Goal: Find specific page/section: Find specific page/section

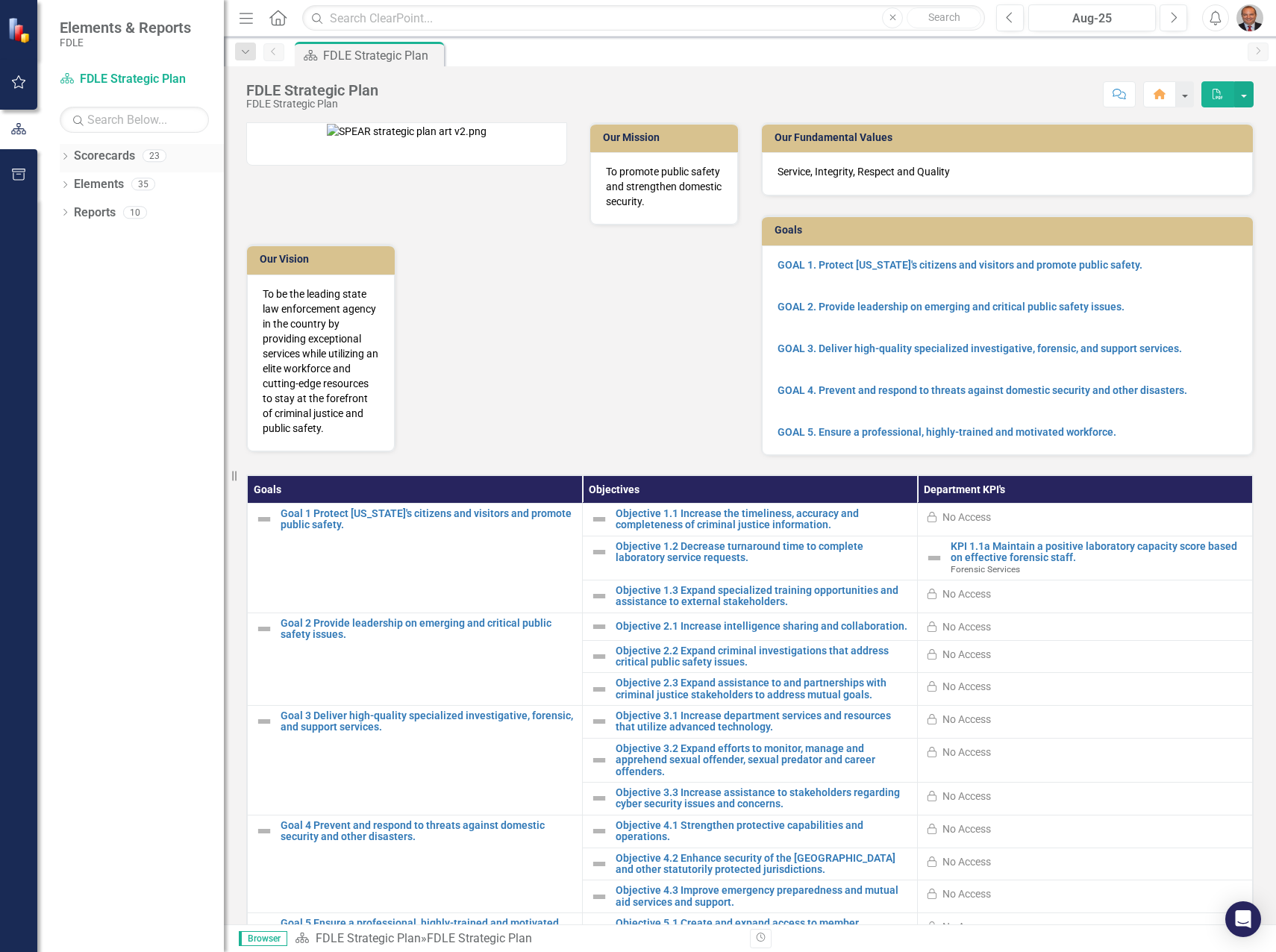
click at [63, 156] on icon "Dropdown" at bounding box center [65, 158] width 11 height 8
click at [71, 241] on icon "Dropdown" at bounding box center [72, 239] width 11 height 9
click at [88, 270] on icon at bounding box center [88, 269] width 4 height 8
click at [104, 298] on icon "Dropdown" at bounding box center [102, 297] width 11 height 9
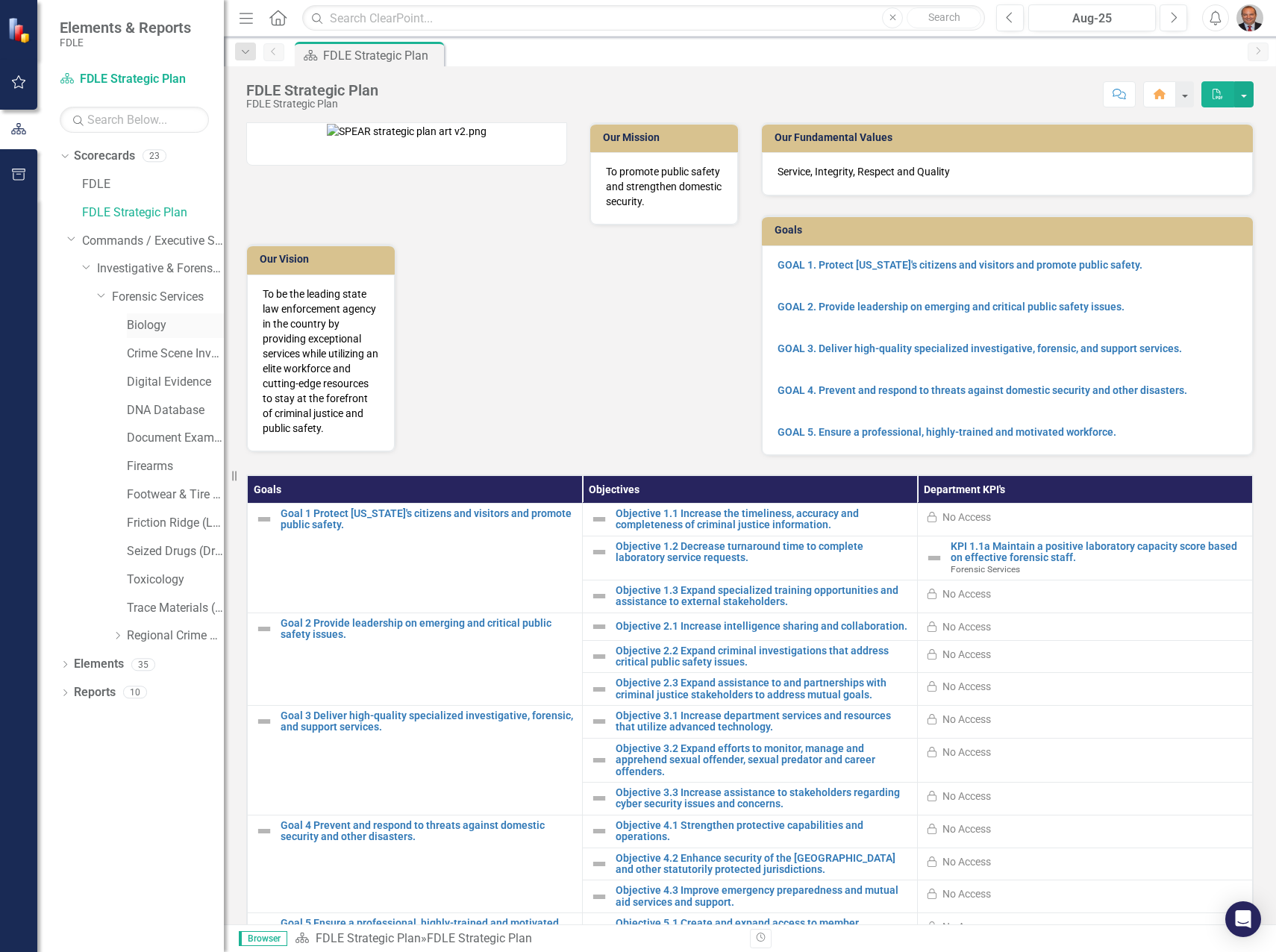
click at [151, 320] on link "Biology" at bounding box center [176, 325] width 97 height 17
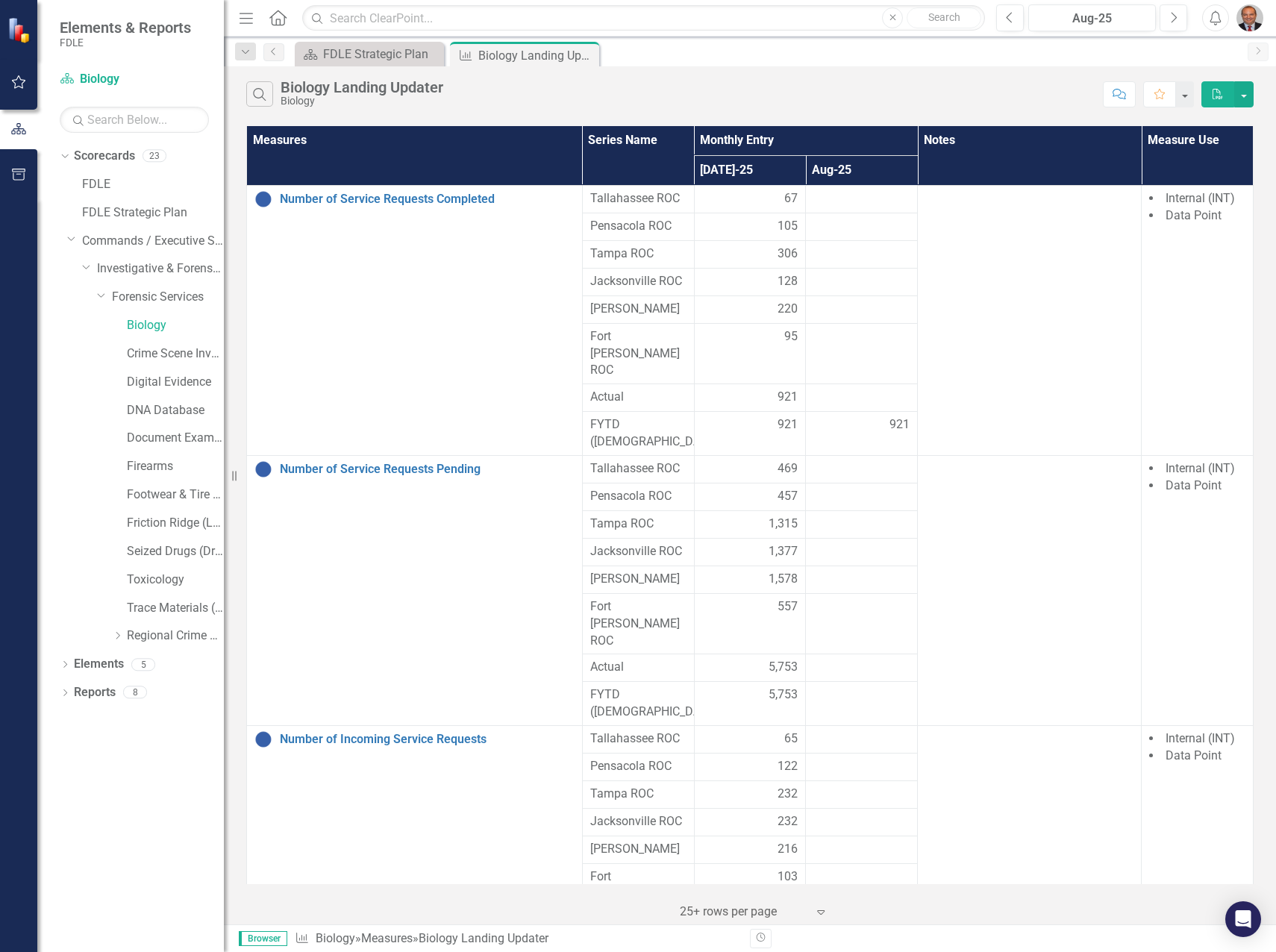
click at [781, 659] on span "5,753" at bounding box center [782, 667] width 29 height 17
click at [785, 659] on span "5,753" at bounding box center [782, 667] width 29 height 17
click at [780, 659] on span "5,753" at bounding box center [782, 667] width 29 height 17
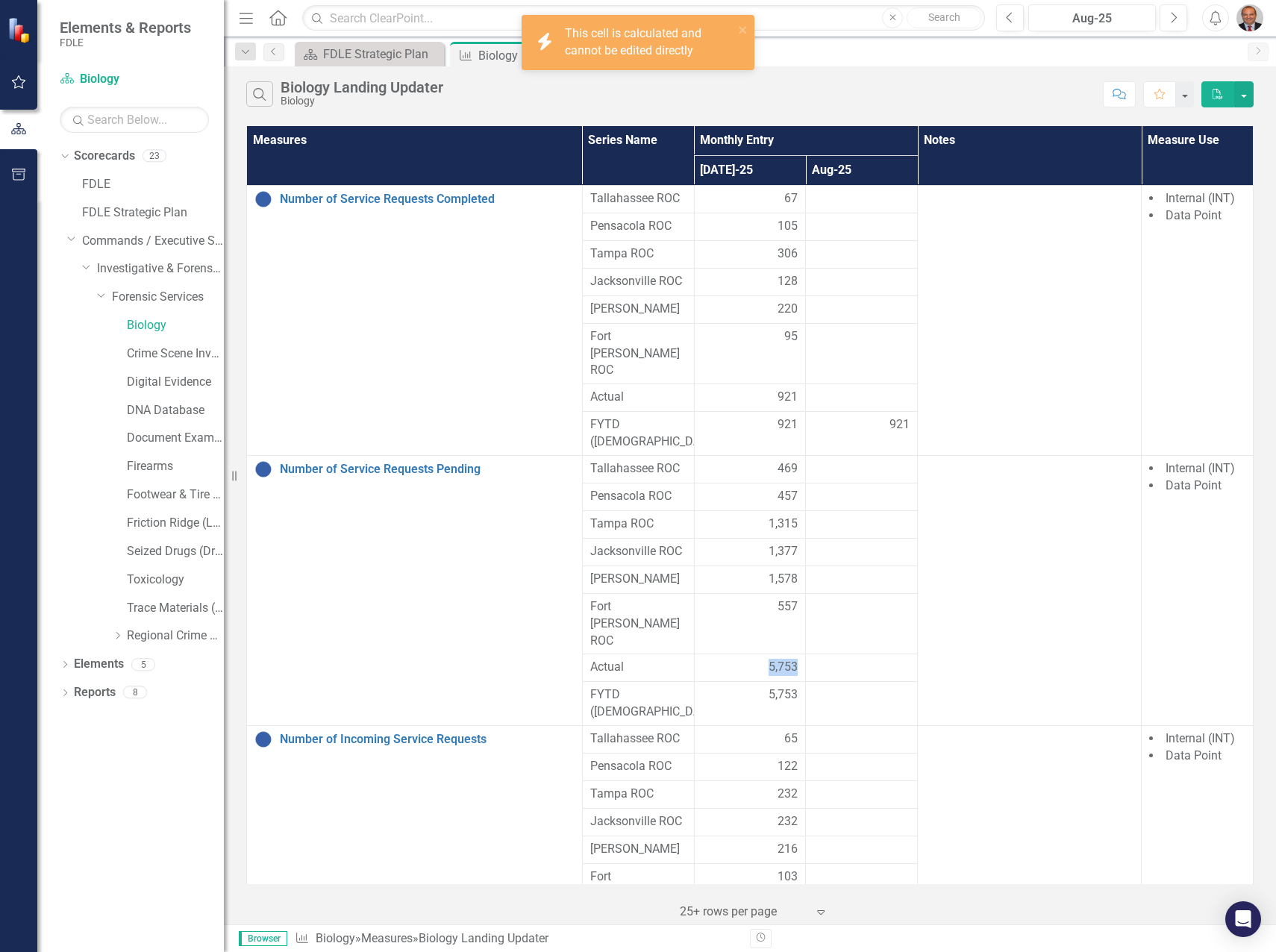
drag, startPoint x: 780, startPoint y: 584, endPoint x: 753, endPoint y: 590, distance: 27.7
click at [753, 659] on div "5,753" at bounding box center [750, 667] width 96 height 17
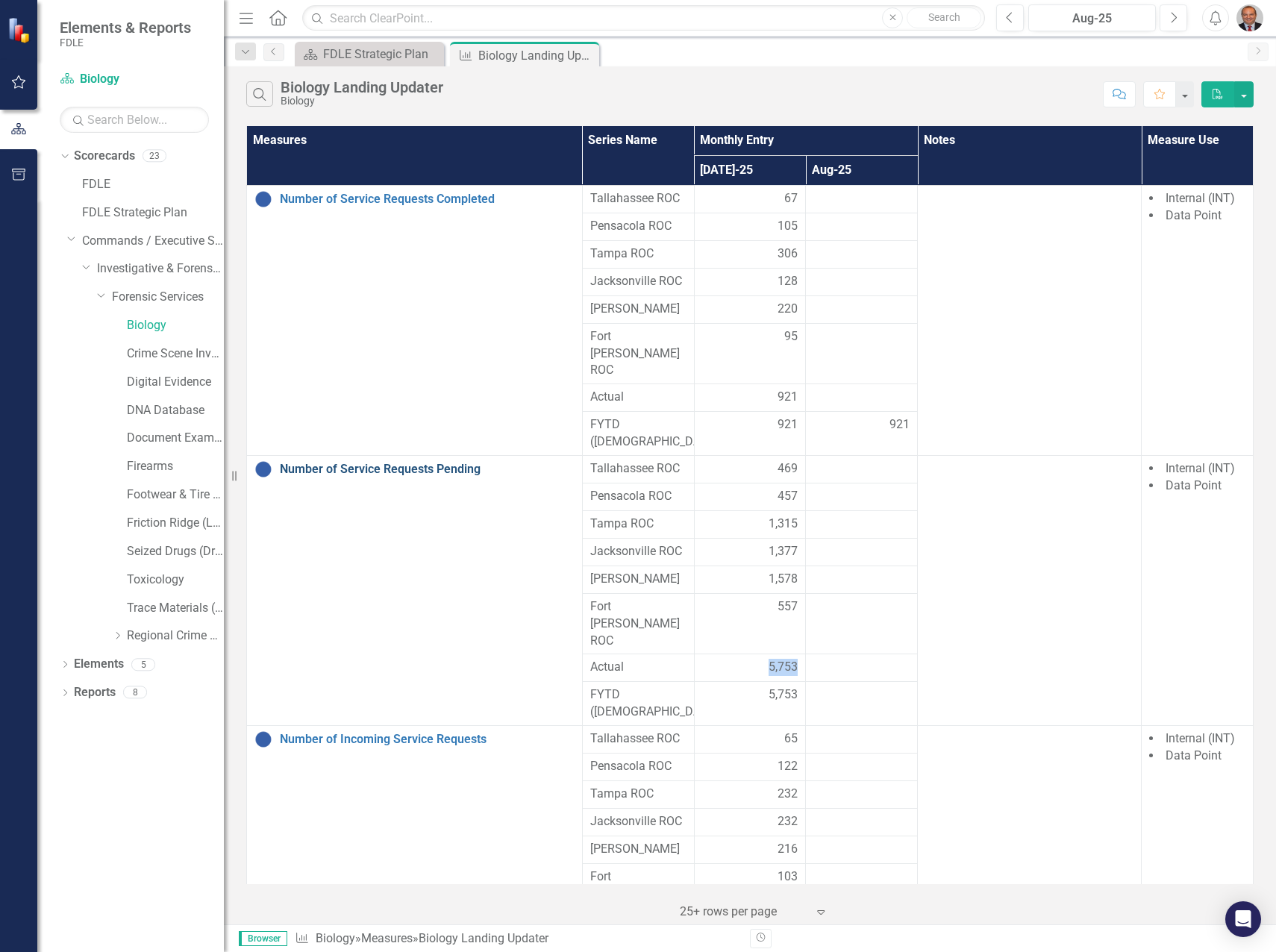
click at [408, 463] on link "Number of Service Requests Pending" at bounding box center [427, 470] width 295 height 14
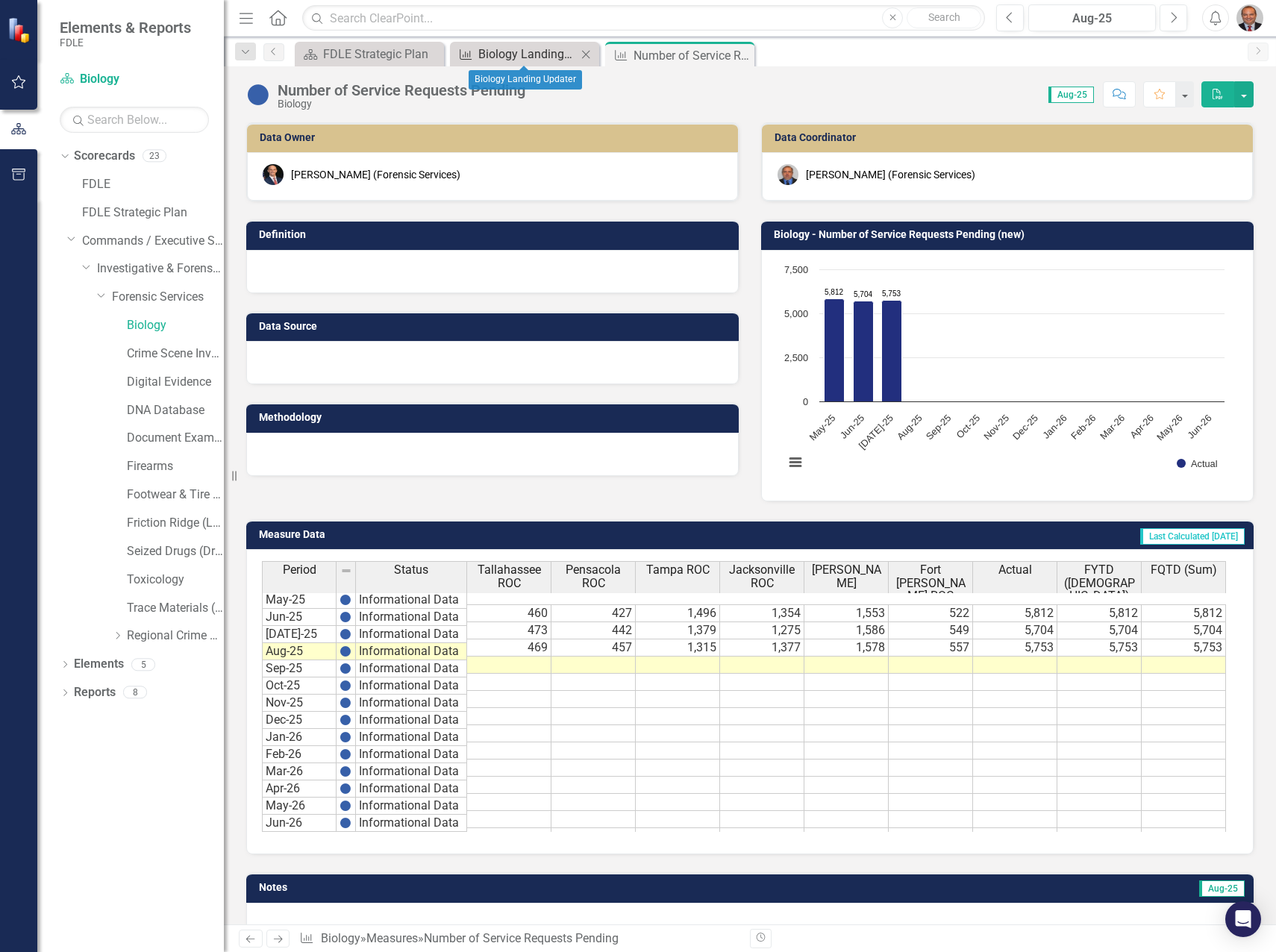
click at [519, 53] on div "Biology Landing Updater" at bounding box center [527, 54] width 98 height 19
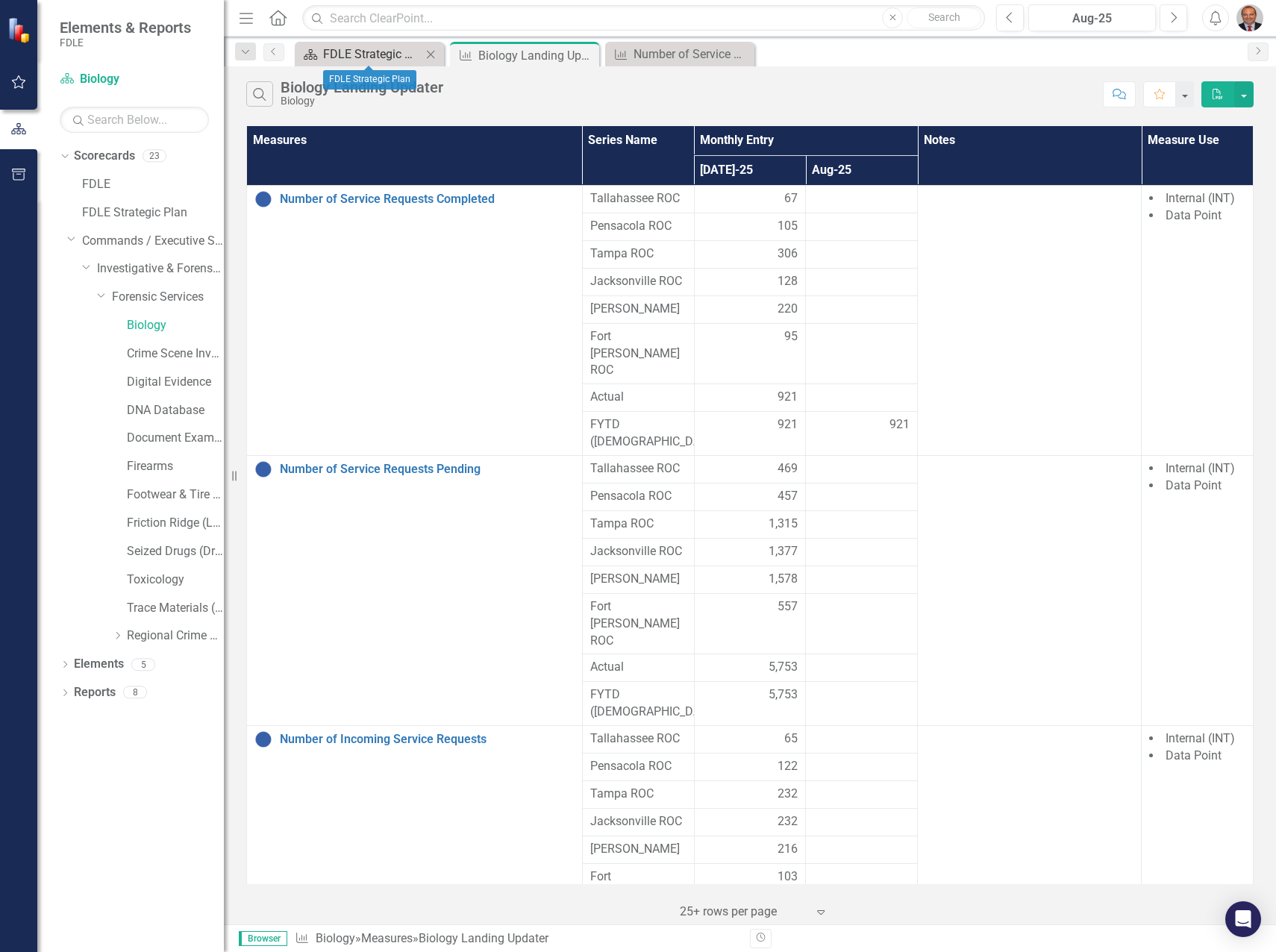
click at [373, 53] on div "FDLE Strategic Plan" at bounding box center [371, 54] width 98 height 19
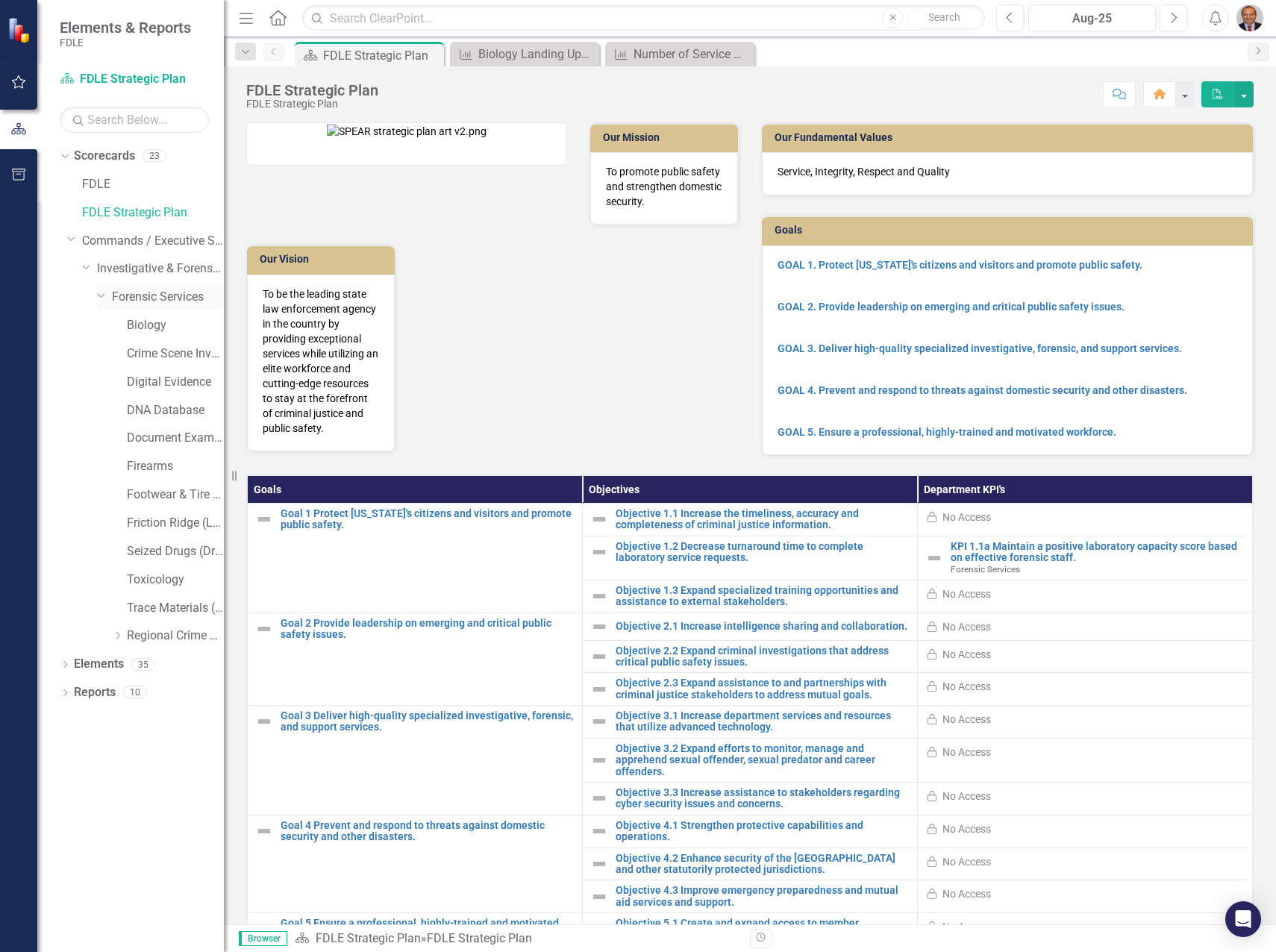
click at [176, 294] on link "Forensic Services" at bounding box center [168, 297] width 112 height 17
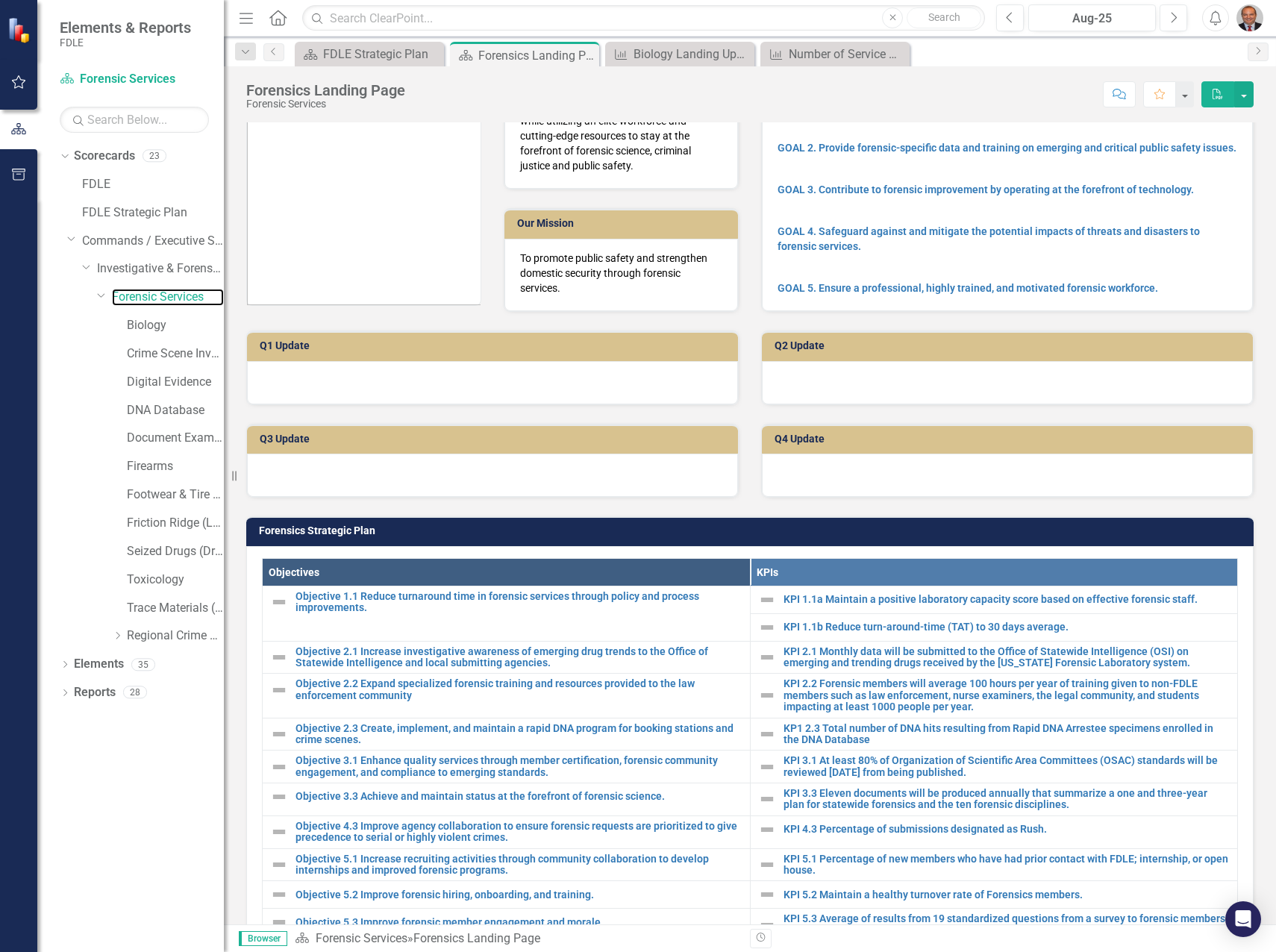
scroll to position [299, 0]
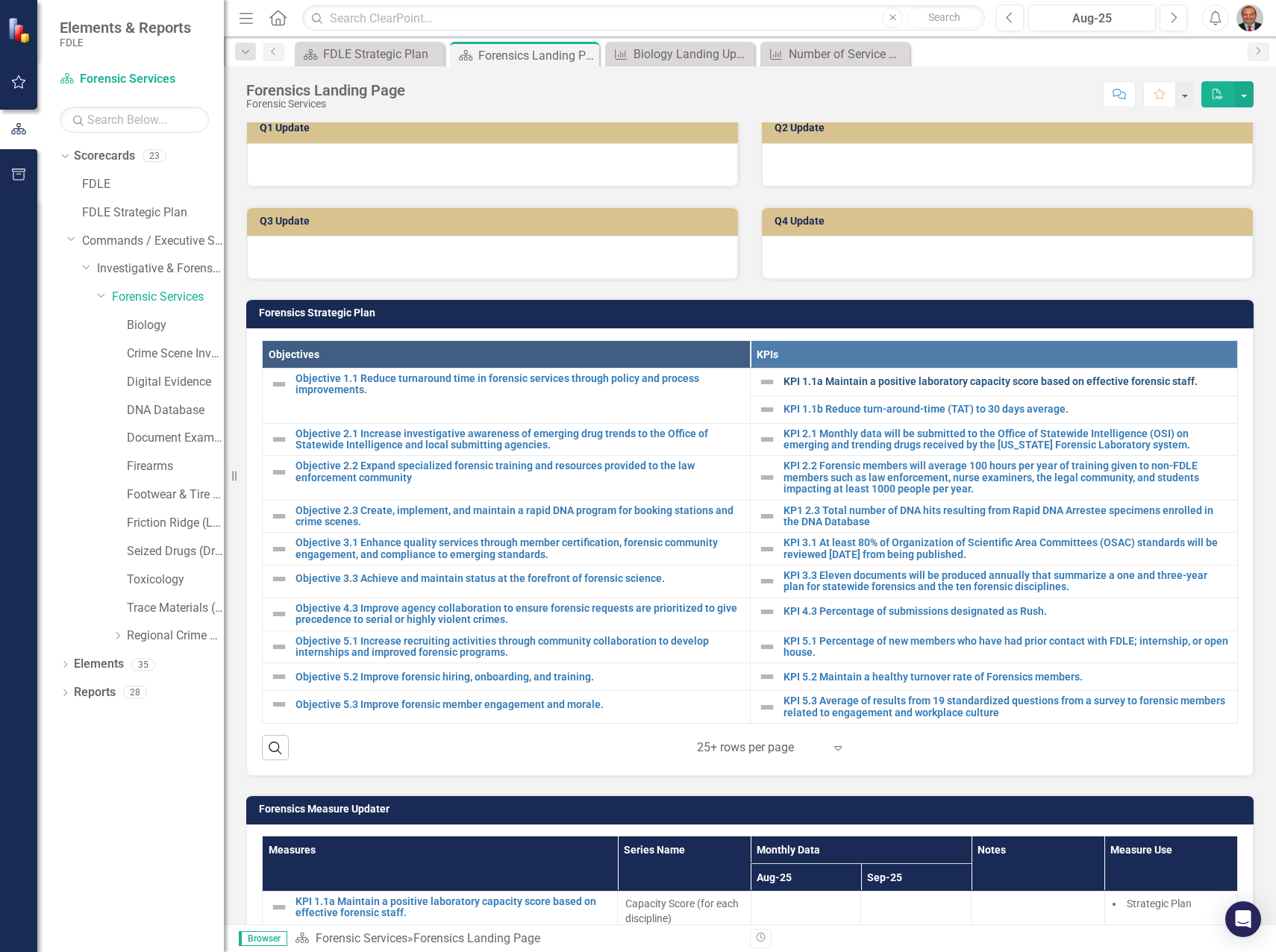
click at [912, 379] on link "KPI 1.1a Maintain a positive laboratory capacity score based on effective foren…" at bounding box center [1007, 381] width 447 height 11
